Goal: Task Accomplishment & Management: Manage account settings

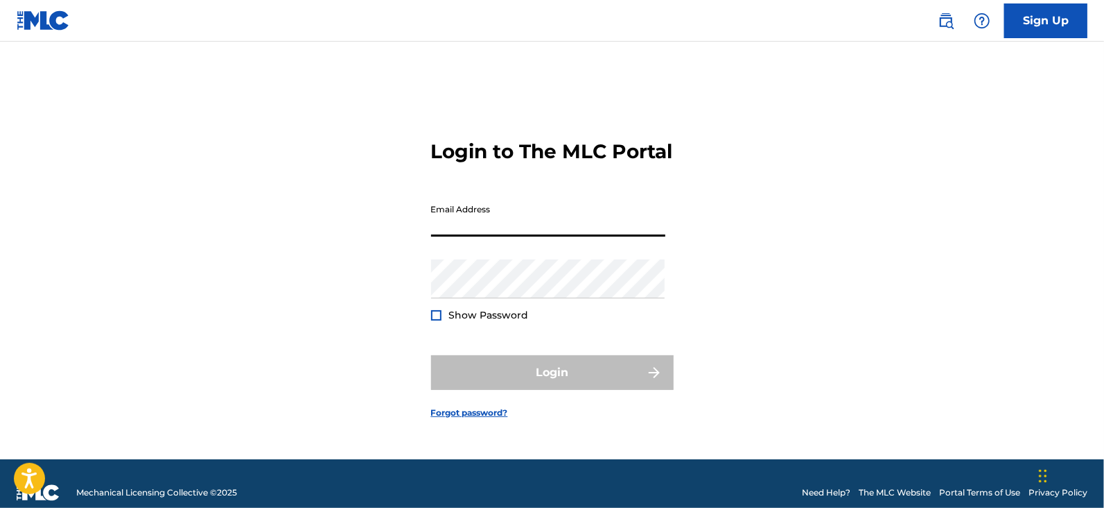
click at [532, 236] on input "Email Address" at bounding box center [548, 217] width 234 height 40
type input "[EMAIL_ADDRESS][DOMAIN_NAME]"
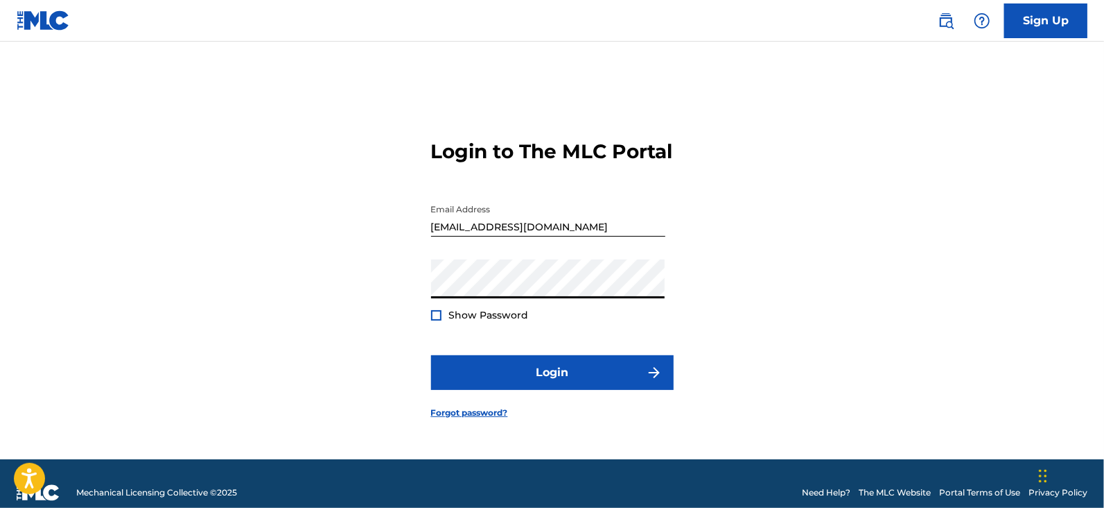
scroll to position [17, 0]
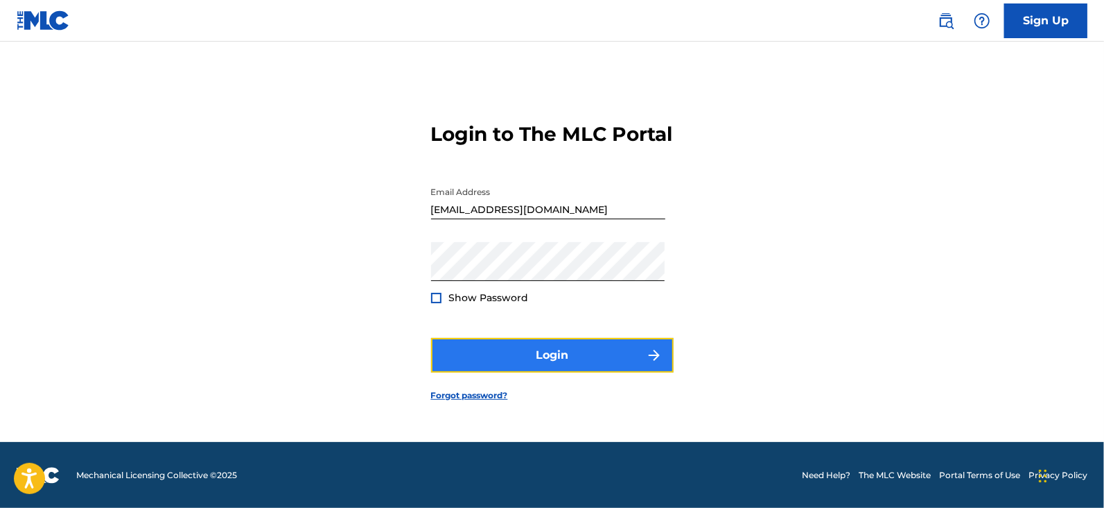
click at [518, 370] on button "Login" at bounding box center [552, 355] width 243 height 35
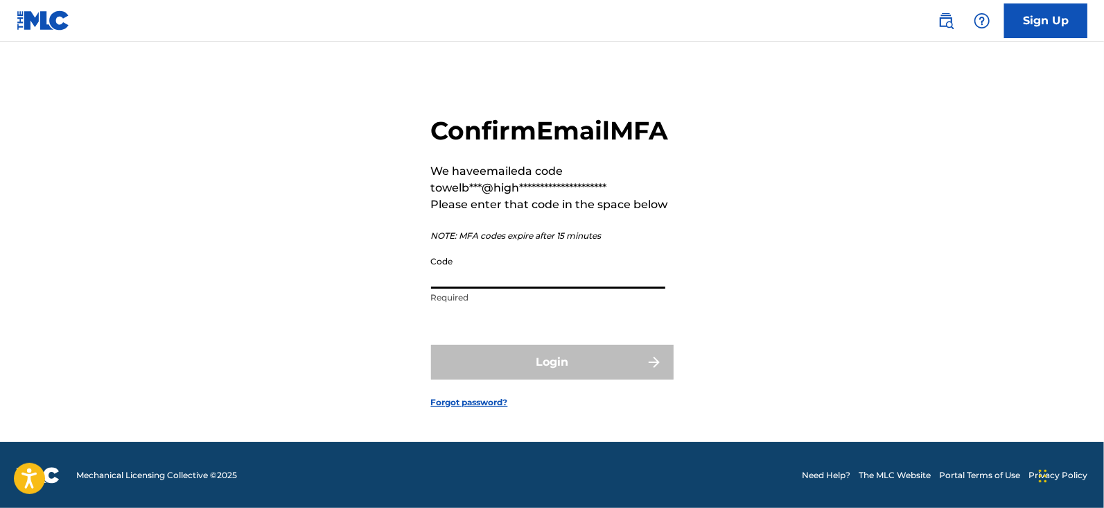
click at [541, 288] on input "Code" at bounding box center [548, 269] width 234 height 40
paste input "891457"
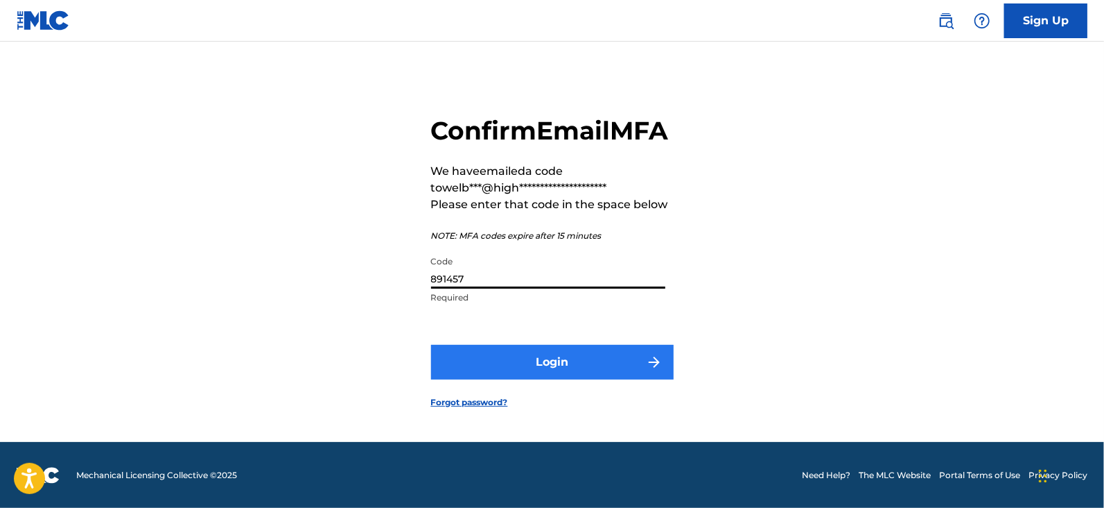
type input "891457"
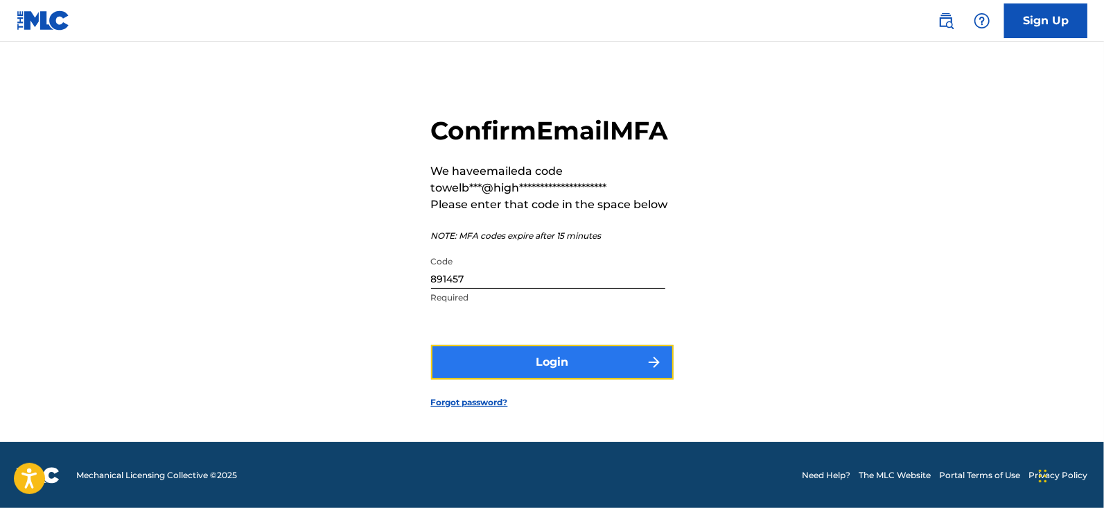
click at [535, 370] on button "Login" at bounding box center [552, 362] width 243 height 35
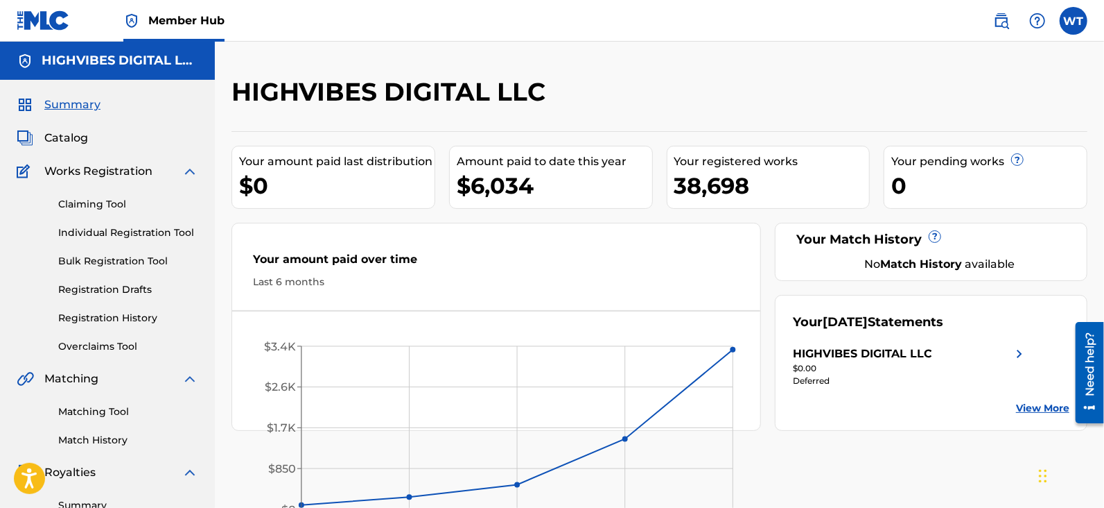
scroll to position [352, 0]
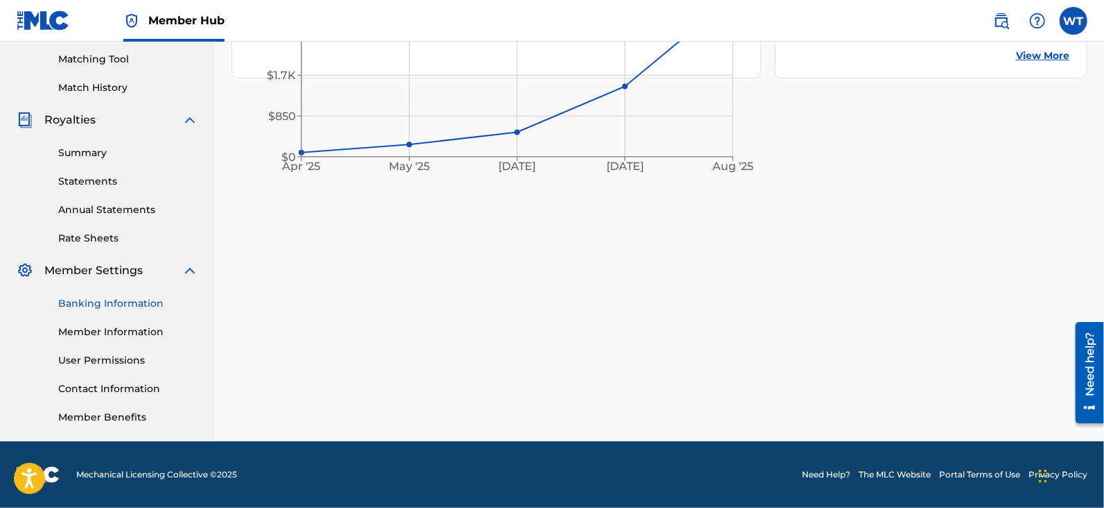
click at [128, 300] on link "Banking Information" at bounding box center [128, 303] width 140 height 15
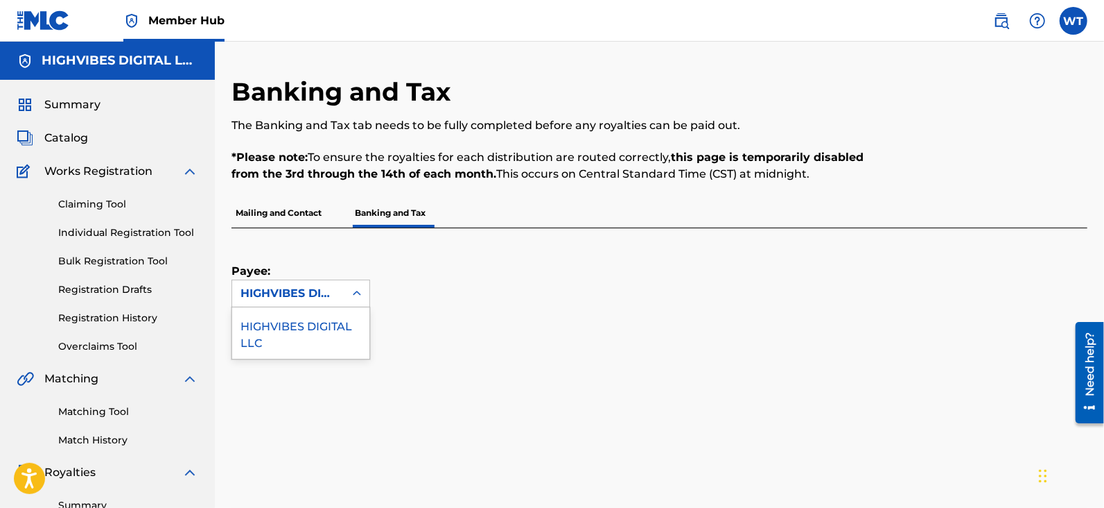
click at [284, 294] on div "HIGHVIBES DIGITAL LLC" at bounding box center [289, 293] width 96 height 17
click at [291, 331] on div "HIGHVIBES DIGITAL LLC" at bounding box center [300, 332] width 137 height 51
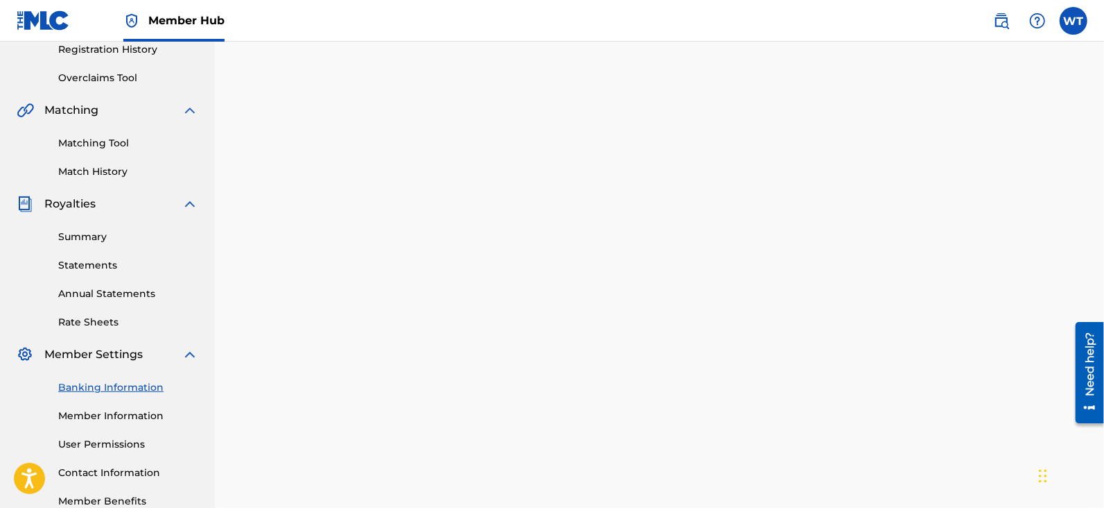
scroll to position [264, 0]
